Goal: Navigation & Orientation: Find specific page/section

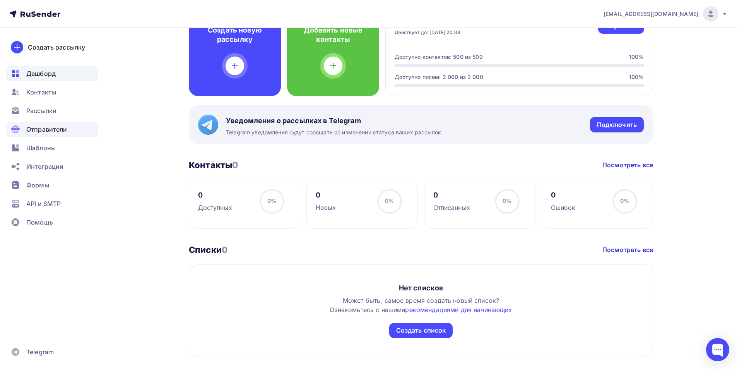
scroll to position [232, 0]
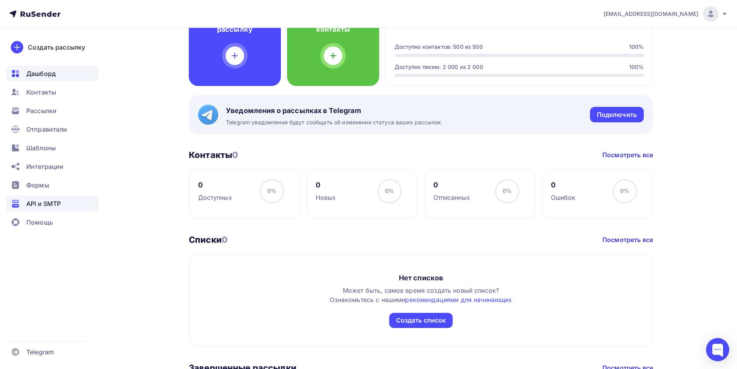
click at [59, 200] on span "API и SMTP" at bounding box center [43, 203] width 34 height 9
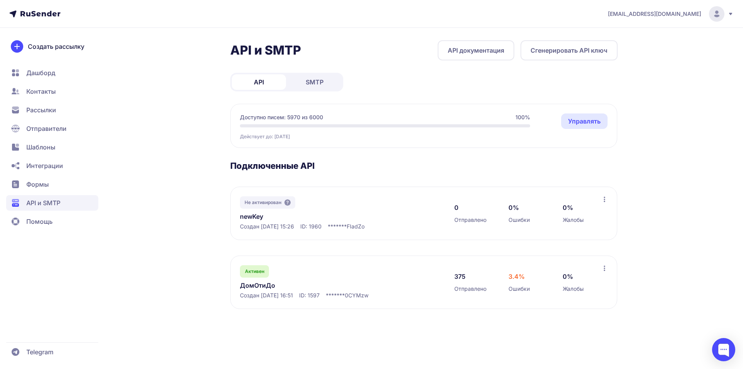
click at [316, 283] on link "ДомОтиДо" at bounding box center [319, 285] width 159 height 9
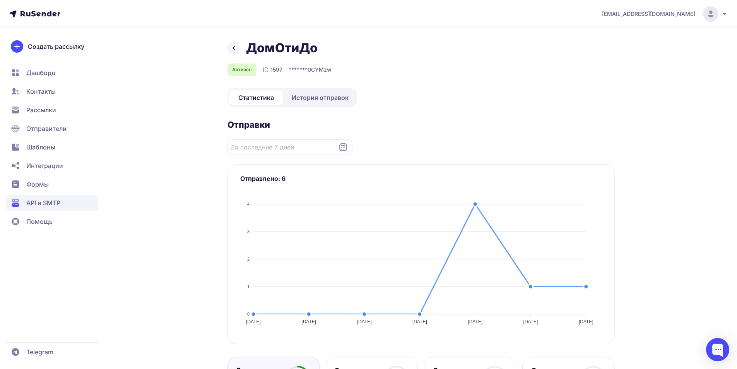
click at [334, 101] on span "История отправок" at bounding box center [320, 97] width 57 height 9
